Goal: Task Accomplishment & Management: Complete application form

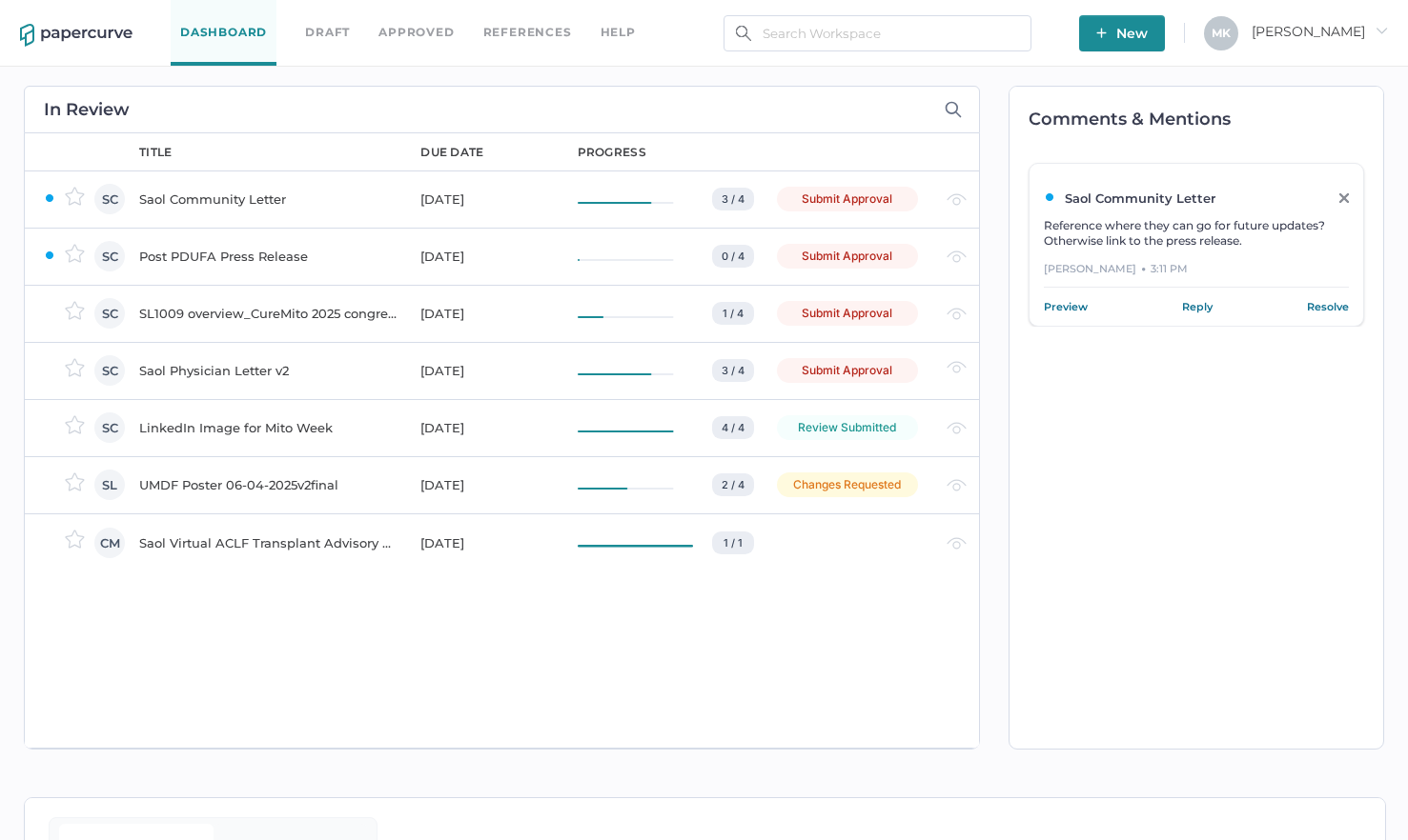
click at [835, 366] on div "Submit Approval" at bounding box center [847, 370] width 141 height 24
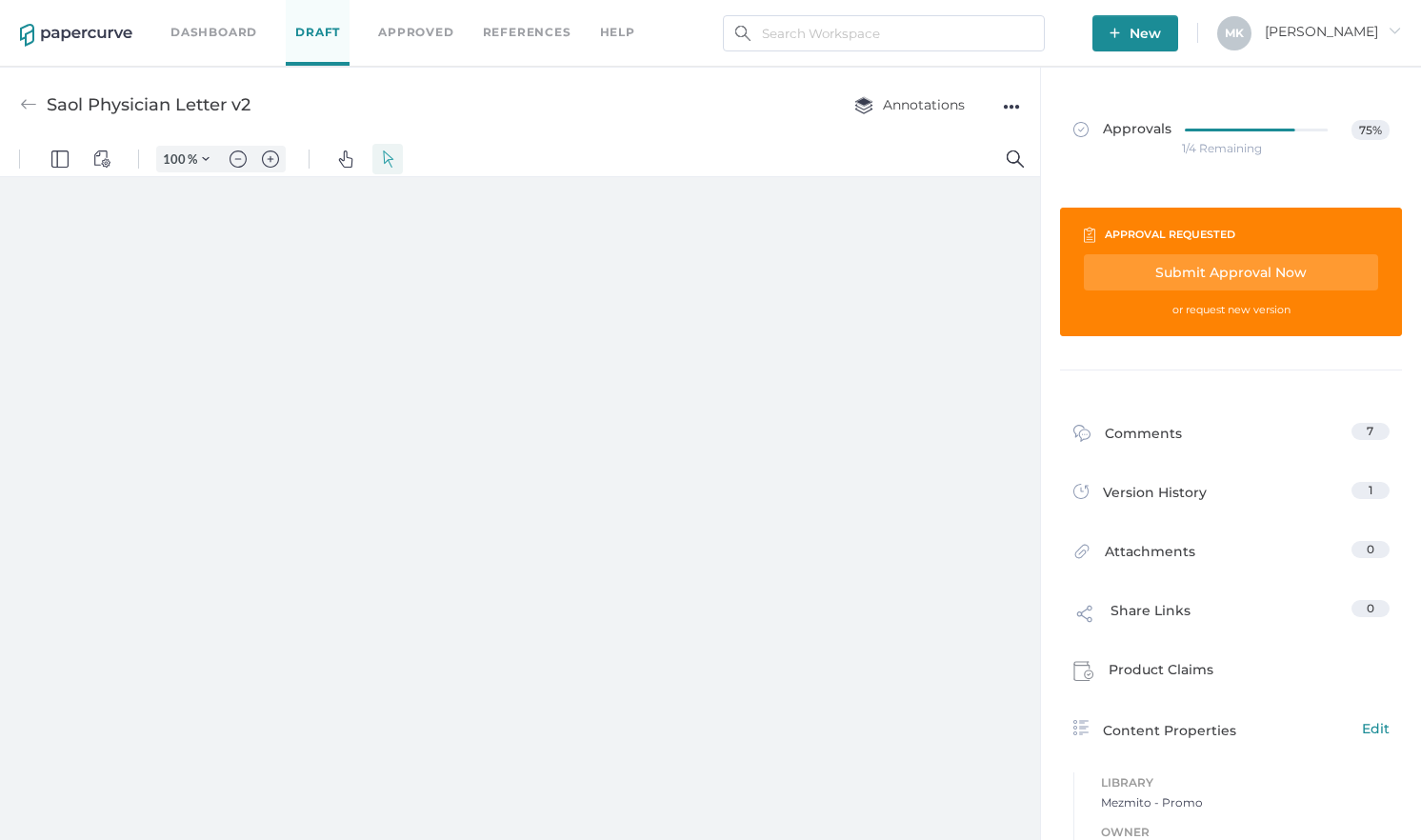
type input "161"
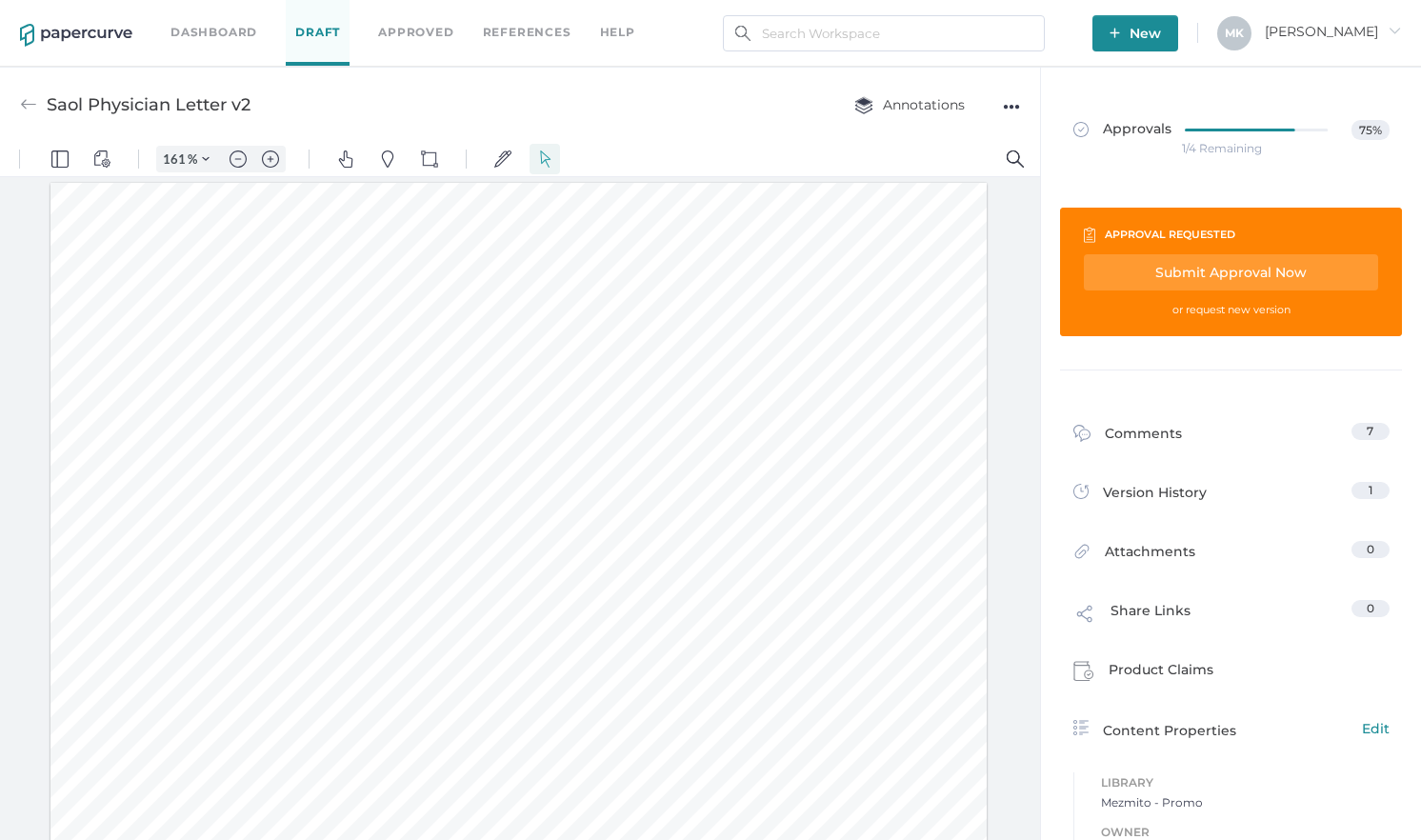
scroll to position [2, 0]
click at [1234, 272] on div "Submit Approval Now" at bounding box center [1231, 272] width 294 height 36
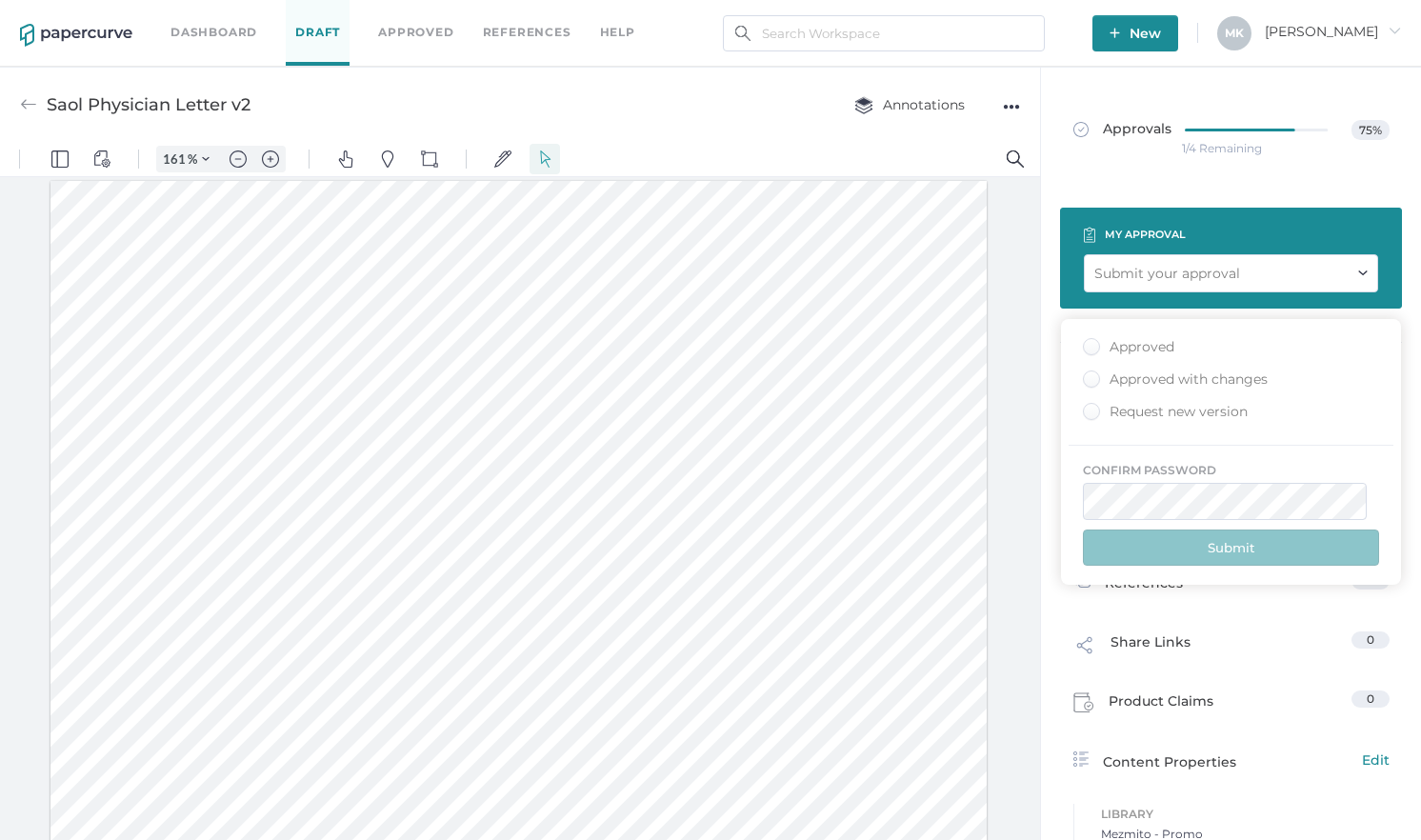
click at [1143, 352] on div "Approved" at bounding box center [1130, 347] width 92 height 19
click at [1088, 341] on input "Approved" at bounding box center [1088, 341] width 0 height 0
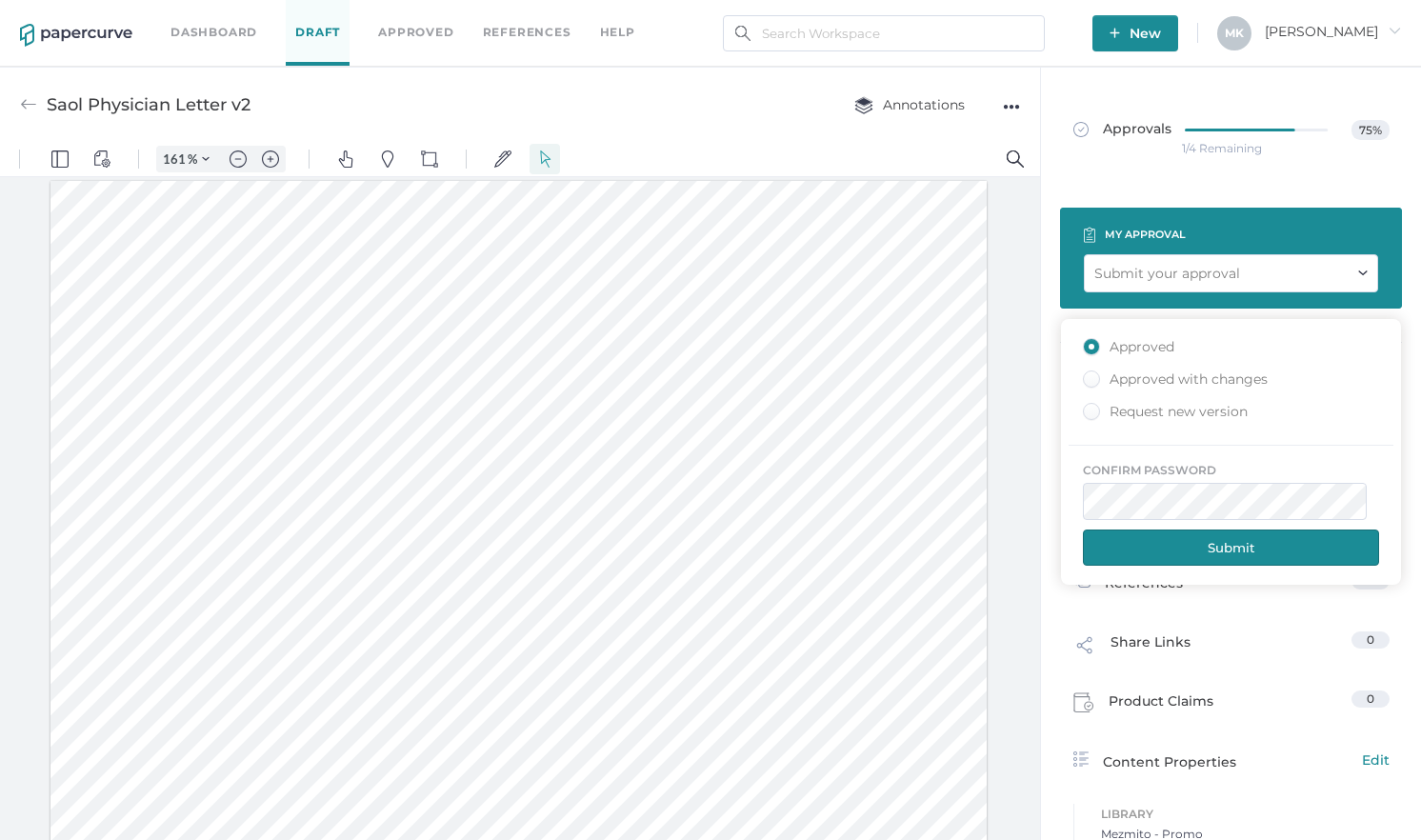
click at [1179, 546] on button "Submit" at bounding box center [1231, 548] width 296 height 36
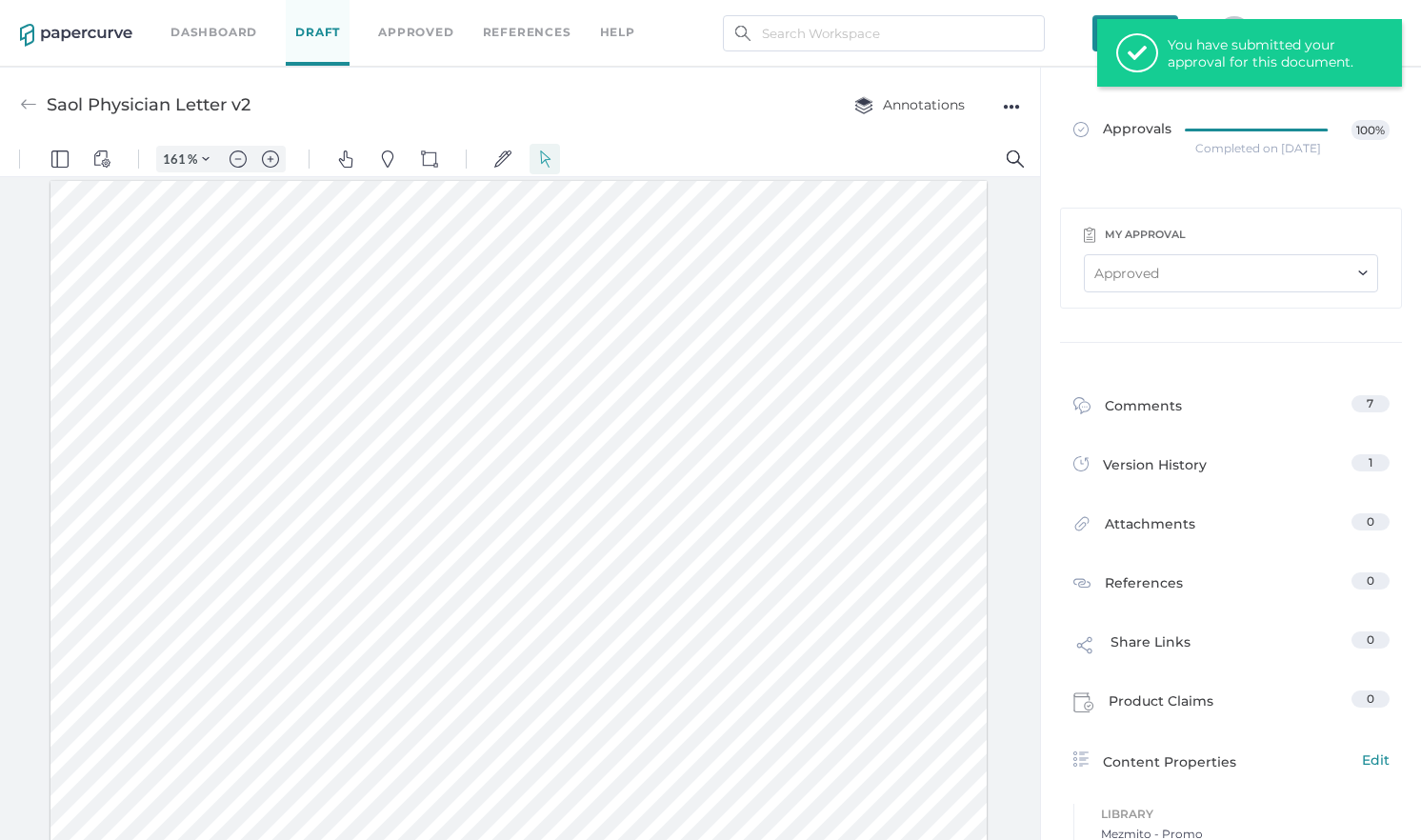
click at [204, 28] on link "Dashboard" at bounding box center [213, 31] width 87 height 21
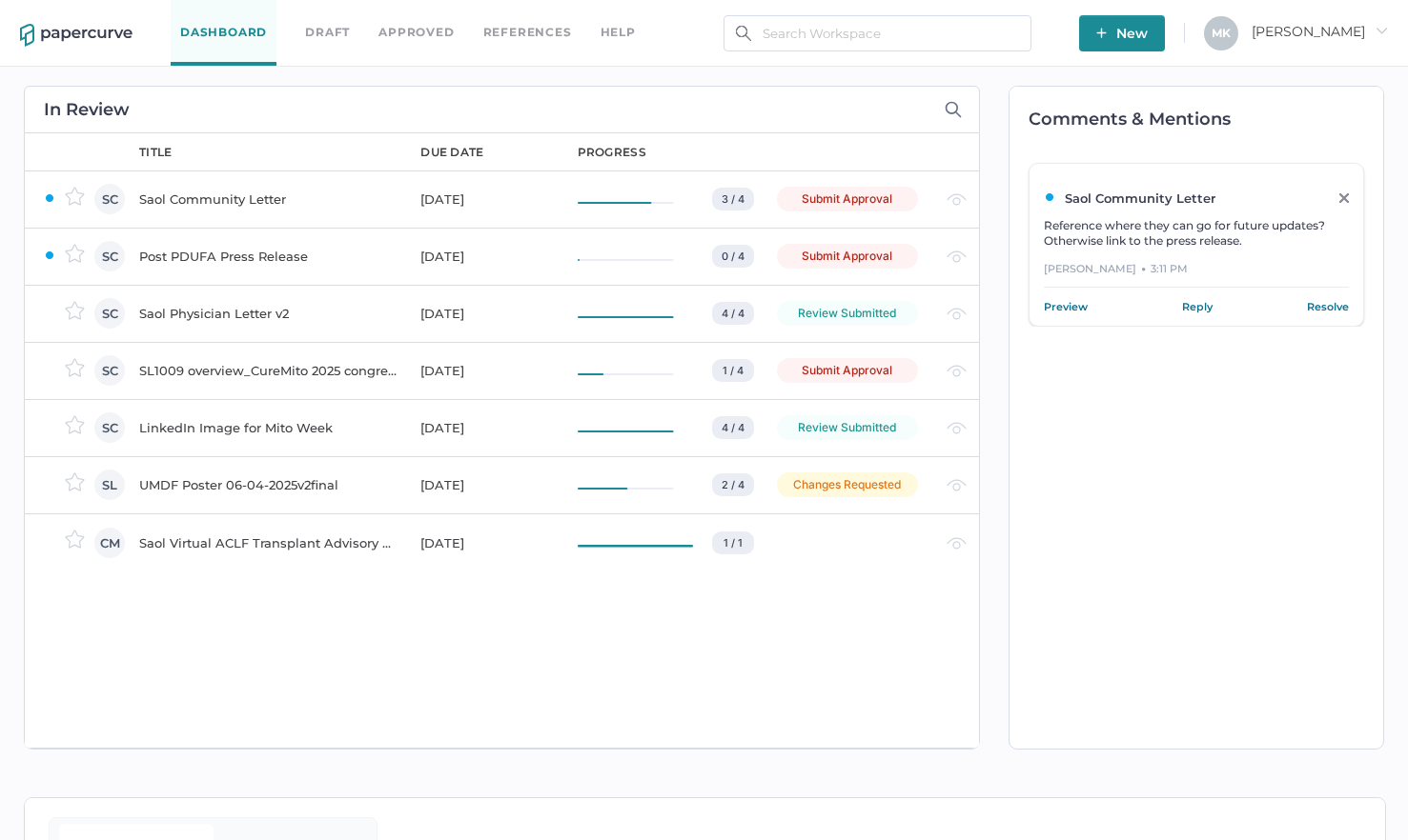
click at [828, 195] on div "Submit Approval" at bounding box center [847, 199] width 141 height 24
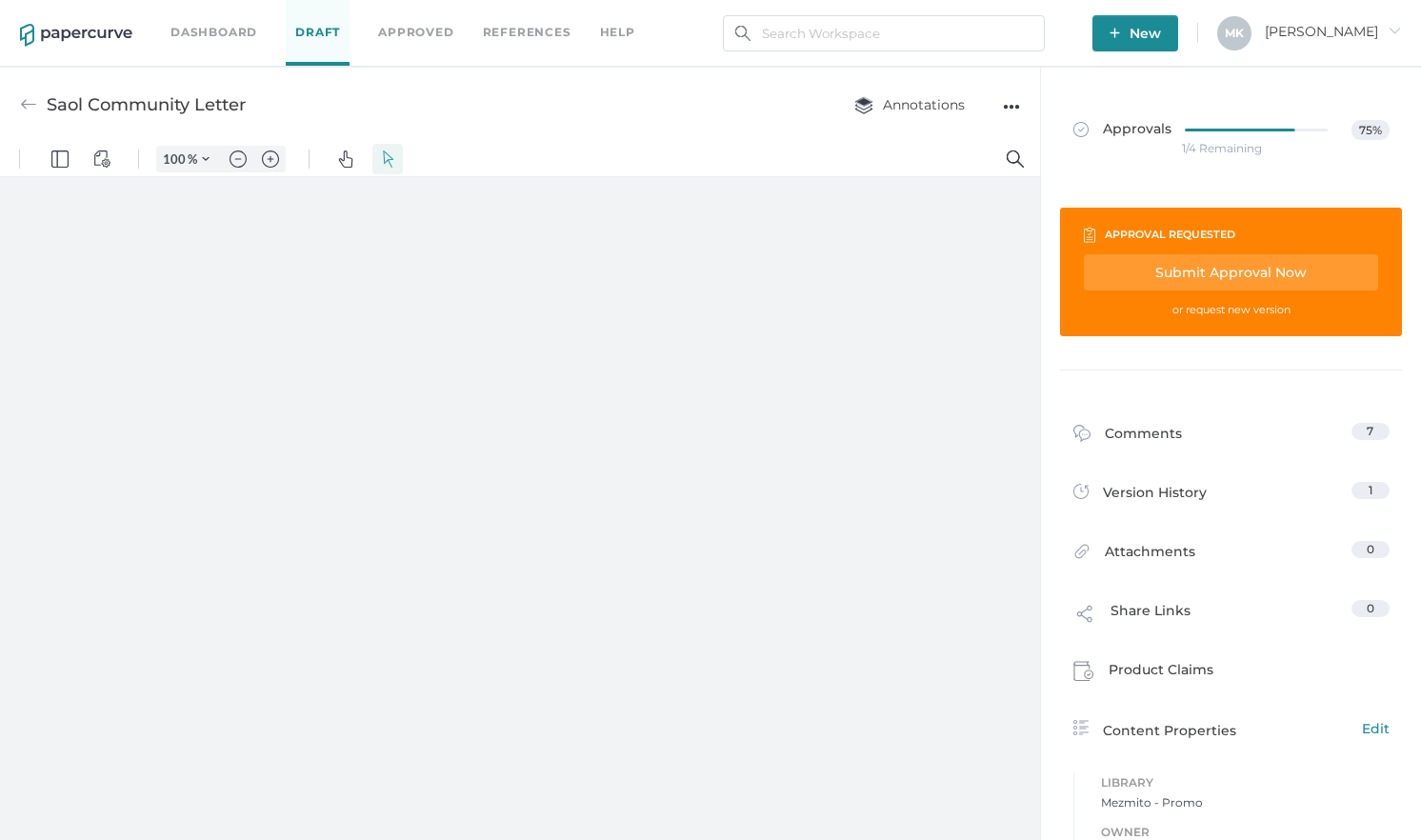
click at [1198, 280] on div "Submit Approval Now" at bounding box center [1231, 272] width 294 height 36
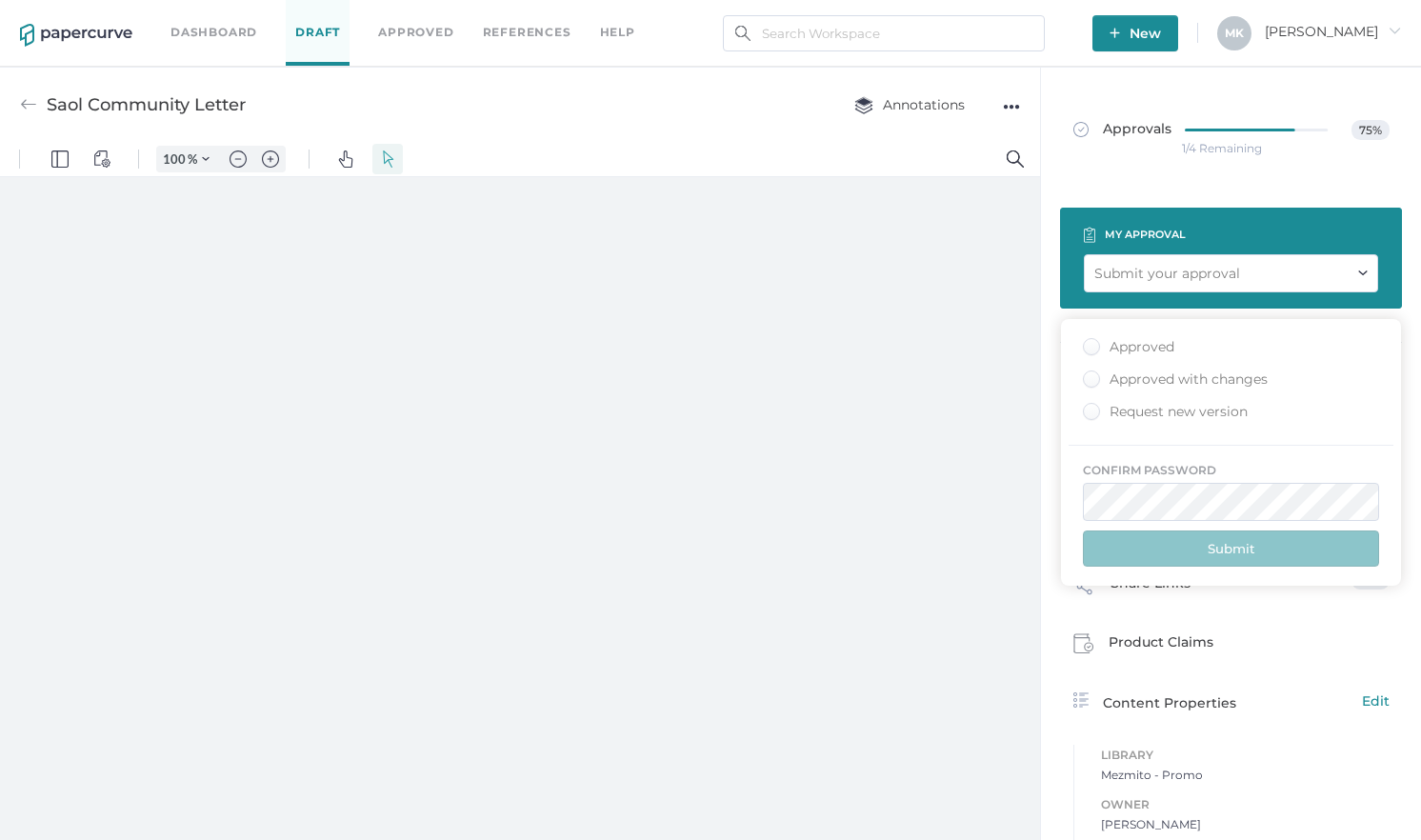
type input "161"
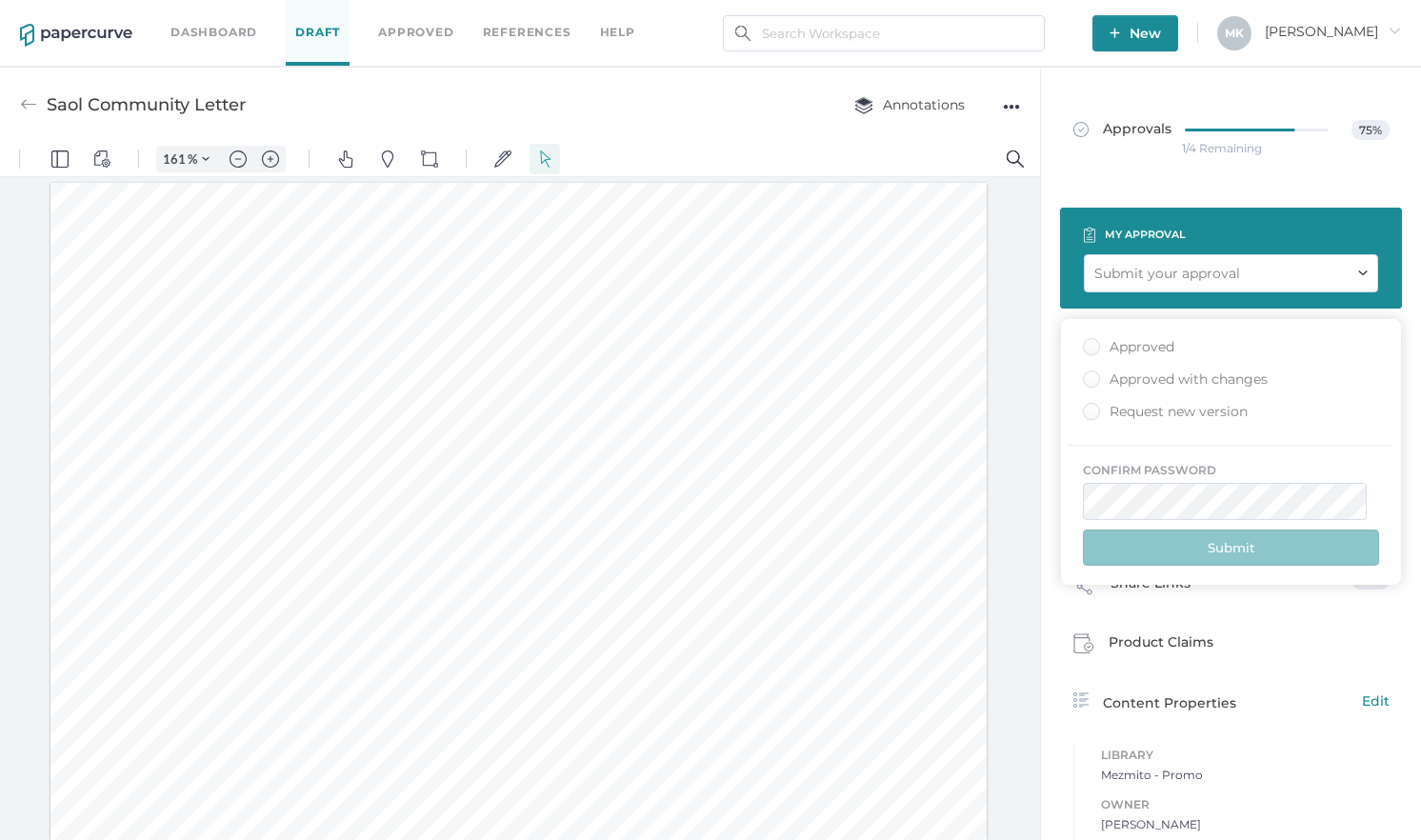
scroll to position [2, 0]
click at [1120, 338] on div "Approved" at bounding box center [1130, 347] width 92 height 19
click at [1088, 341] on input "Approved" at bounding box center [1088, 341] width 0 height 0
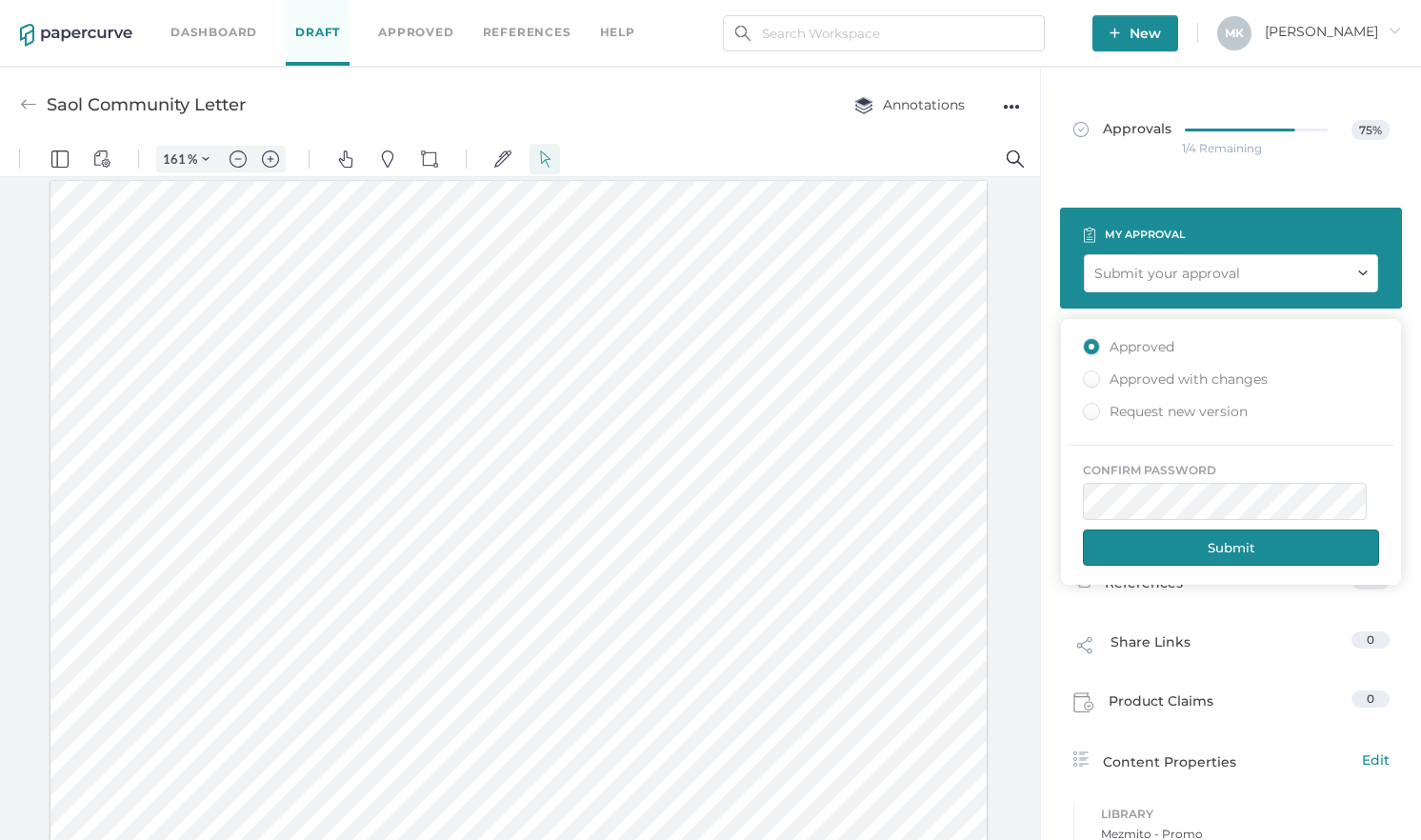
click at [1167, 544] on button "Submit" at bounding box center [1231, 548] width 296 height 36
